Goal: Task Accomplishment & Management: Use online tool/utility

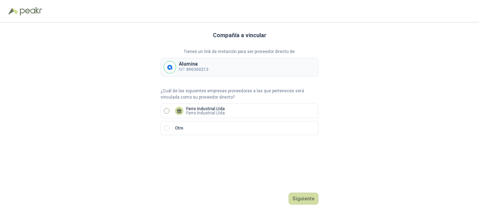
click at [212, 108] on p "Ferro Industrial Ltda" at bounding box center [205, 109] width 39 height 4
click at [301, 198] on button "Siguiente" at bounding box center [304, 199] width 30 height 12
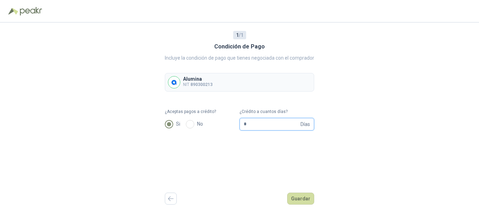
click at [253, 124] on input "*" at bounding box center [271, 124] width 55 height 12
type input "**"
click at [223, 183] on div "1 / 1 Condición de Pago Incluye la condición de pago que tienes negociada con e…" at bounding box center [240, 117] width 150 height 191
click at [295, 199] on button "Guardar" at bounding box center [300, 199] width 27 height 12
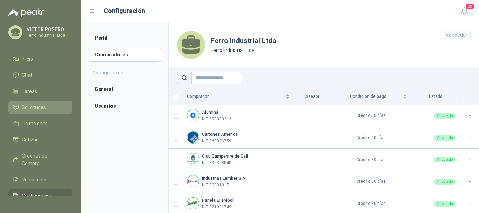
click at [26, 104] on span "Solicitudes" at bounding box center [34, 108] width 24 height 8
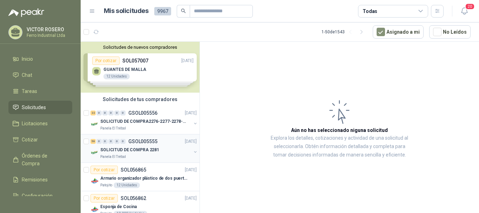
click at [87, 144] on div at bounding box center [87, 148] width 7 height 22
click at [115, 34] on icon "button" at bounding box center [114, 32] width 6 height 6
click at [34, 144] on link "Cotizar 78" at bounding box center [40, 139] width 64 height 13
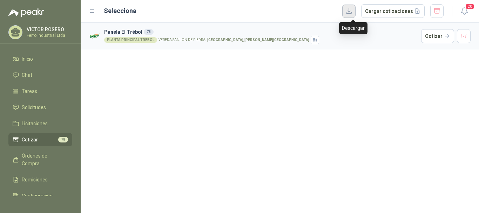
click at [354, 13] on button "button" at bounding box center [349, 11] width 13 height 13
